Goal: Task Accomplishment & Management: Complete application form

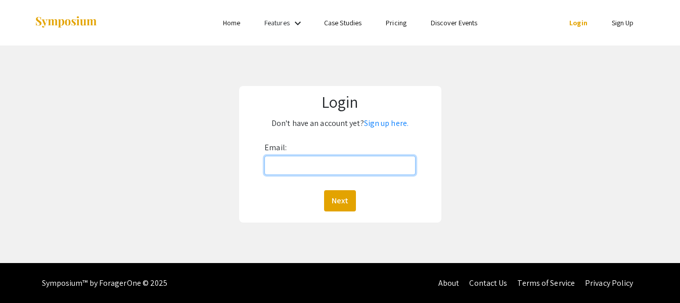
click at [291, 169] on input "Email:" at bounding box center [339, 165] width 151 height 19
type input "kasama01@luther.edu"
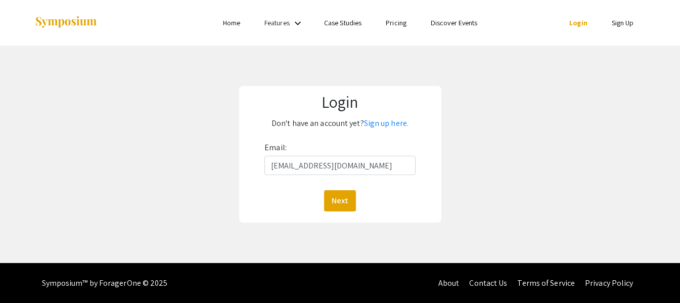
click at [325, 131] on p "Don't have an account yet? Sign up here." at bounding box center [340, 123] width 189 height 16
click at [339, 201] on button "Next" at bounding box center [340, 200] width 32 height 21
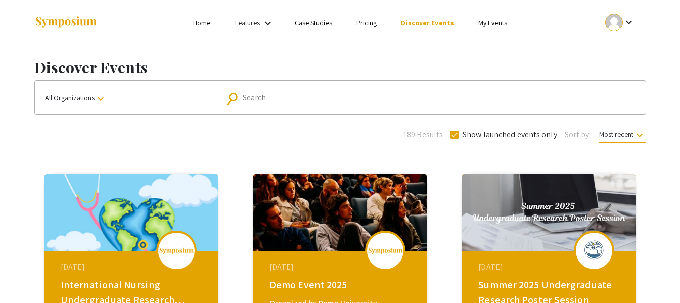
click at [621, 25] on div at bounding box center [614, 23] width 18 height 18
click at [621, 71] on button "My Submissions" at bounding box center [626, 74] width 62 height 24
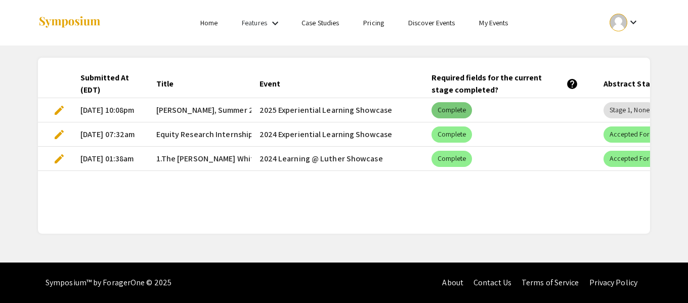
drag, startPoint x: 439, startPoint y: 105, endPoint x: 357, endPoint y: 165, distance: 101.2
click at [339, 122] on mat-row "edit 08/09/25, 10:08pm Mansur Kasali, Summer 2025 2025 Experiential Learning Sh…" at bounding box center [344, 110] width 612 height 24
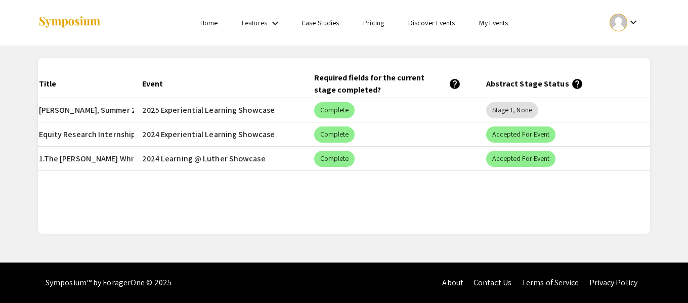
click at [518, 90] on mat-header-cell "Abstract Stage Status help" at bounding box center [564, 84] width 172 height 28
click at [401, 93] on div "Required fields for the current stage completed? help" at bounding box center [387, 84] width 147 height 24
click at [337, 117] on mat-chip "Complete" at bounding box center [334, 110] width 41 height 16
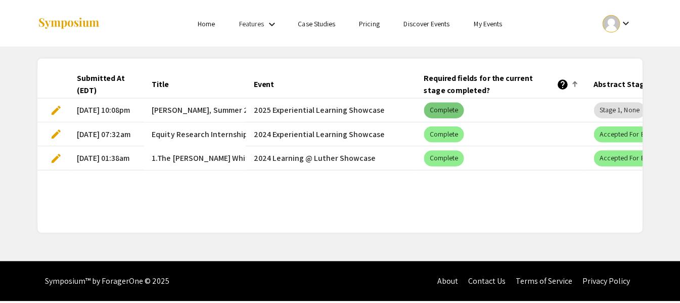
scroll to position [0, 0]
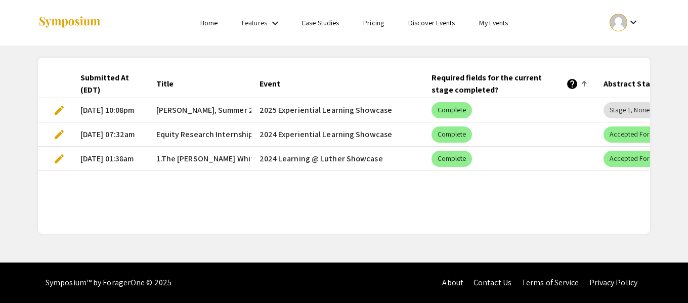
click at [57, 108] on span "edit" at bounding box center [59, 110] width 12 height 12
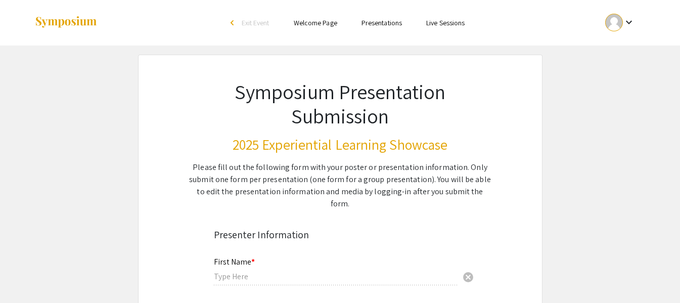
type input "Mansur"
type input "Kasali"
type input "kasama01@luther.edu"
radio input "true"
type input "Economics, Political Science, and International Studies"
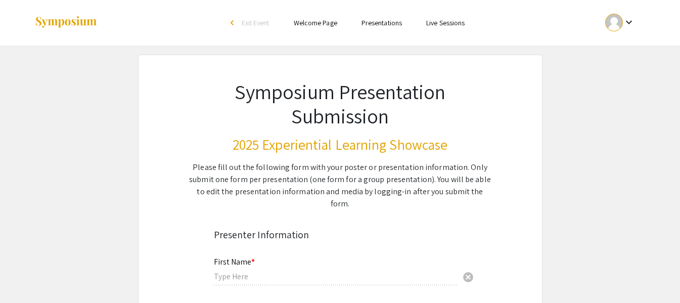
radio input "true"
type input "Brittany Cord"
radio input "true"
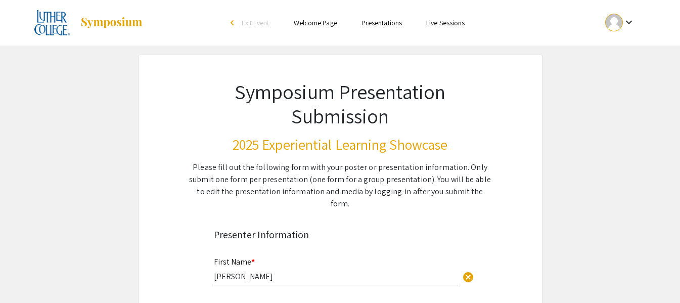
select select "custom"
type input "0"
select select "custom"
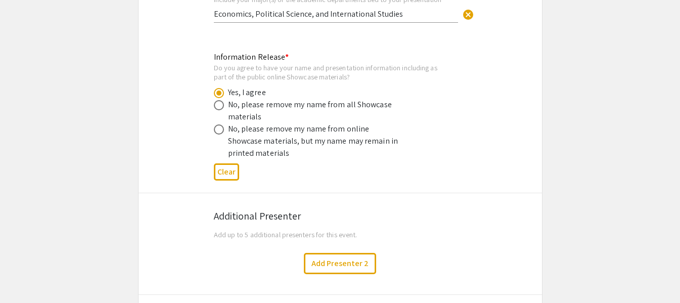
scroll to position [657, 0]
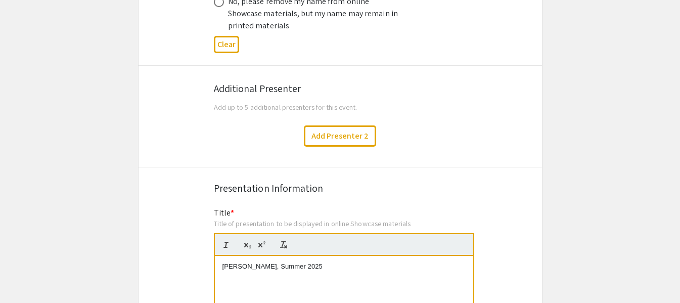
type input "1"
select select "custom"
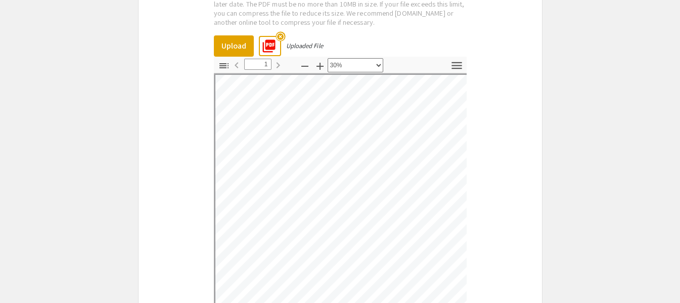
scroll to position [2427, 0]
click at [278, 30] on mat-icon "highlight_off" at bounding box center [281, 35] width 10 height 10
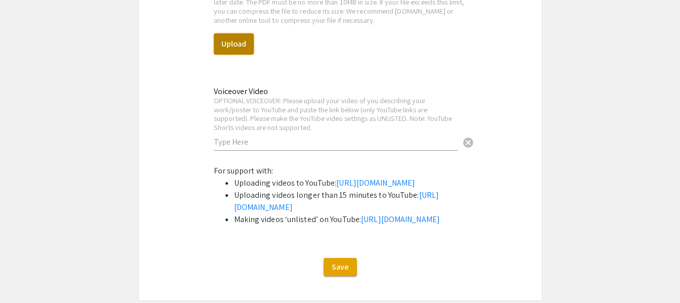
click at [239, 33] on button "Upload" at bounding box center [234, 43] width 40 height 21
select select "custom"
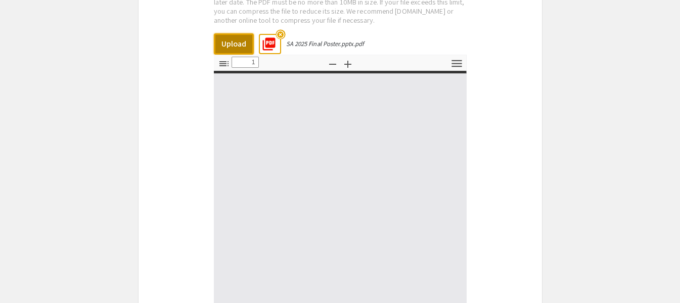
type input "0"
select select "custom"
type input "1"
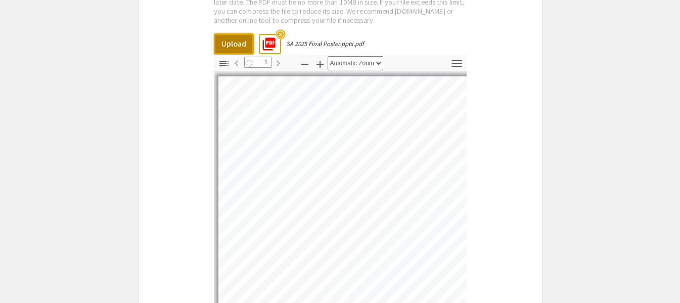
select select "auto"
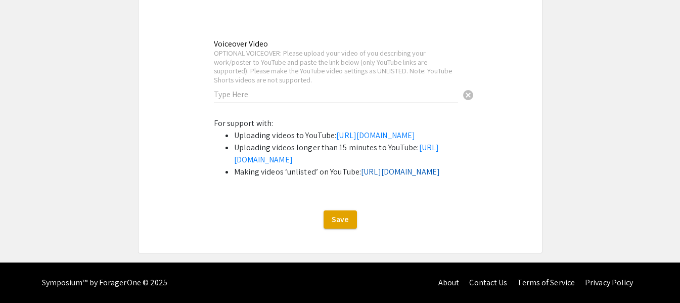
scroll to position [2788, 0]
click at [342, 226] on button "Save" at bounding box center [340, 219] width 33 height 18
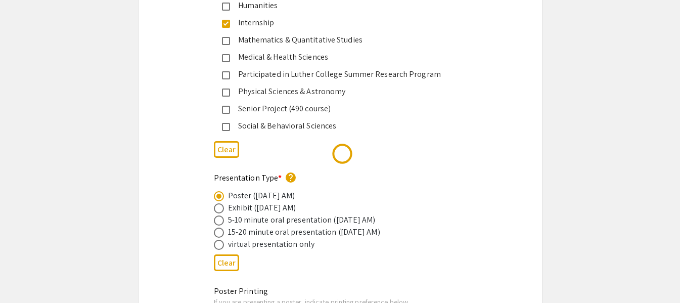
scroll to position [0, 0]
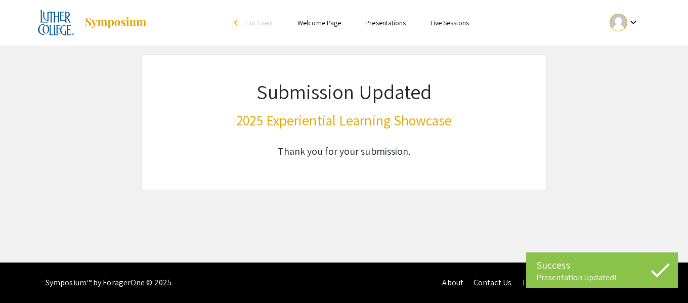
click at [383, 121] on h3 "2025 Experiential Learning Showcase" at bounding box center [343, 120] width 215 height 17
click at [624, 19] on div at bounding box center [618, 23] width 18 height 18
click at [634, 71] on button "My Submissions" at bounding box center [630, 74] width 62 height 24
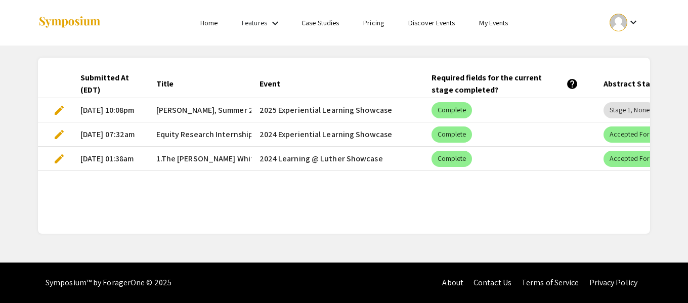
click at [60, 106] on span "edit" at bounding box center [59, 110] width 12 height 12
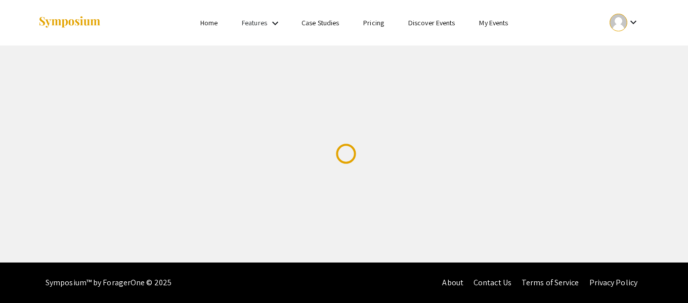
select select "custom"
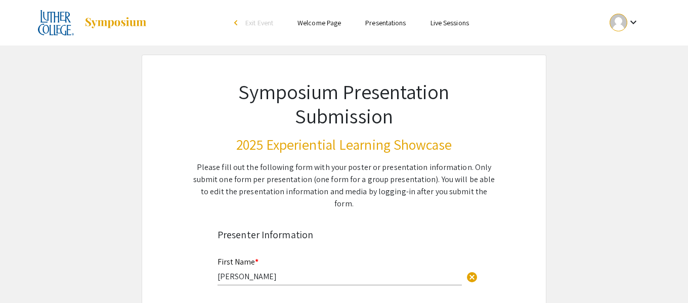
type input "0"
select select "auto"
type input "1"
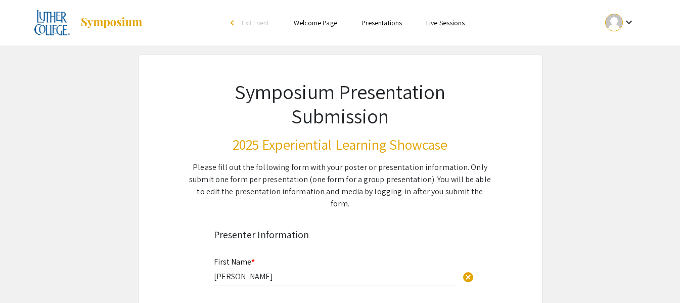
select select "auto"
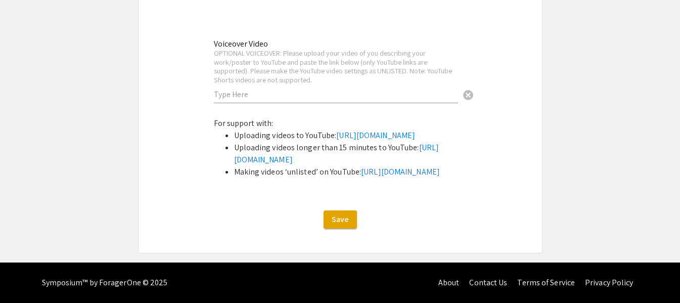
scroll to position [2788, 0]
click at [331, 219] on button "Save" at bounding box center [340, 219] width 33 height 18
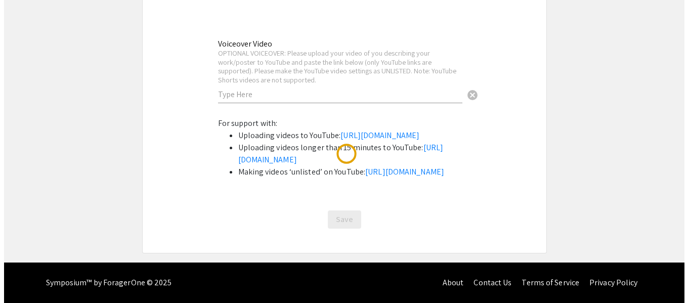
scroll to position [0, 0]
